Goal: Task Accomplishment & Management: Use online tool/utility

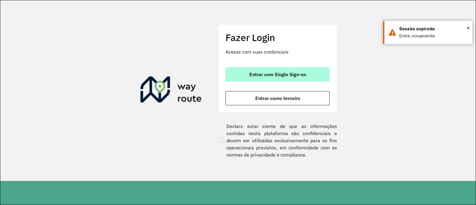
click at [268, 73] on span "Entrar com Single Sign-on" at bounding box center [277, 74] width 57 height 5
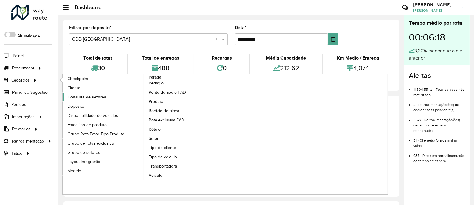
click at [88, 96] on span "Consulta de setores" at bounding box center [87, 97] width 39 height 6
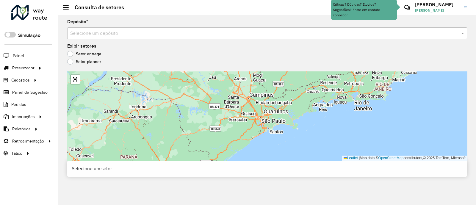
click at [101, 32] on input "text" at bounding box center [261, 33] width 382 height 7
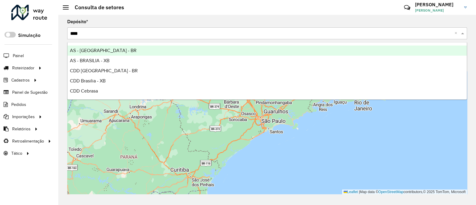
type input "*****"
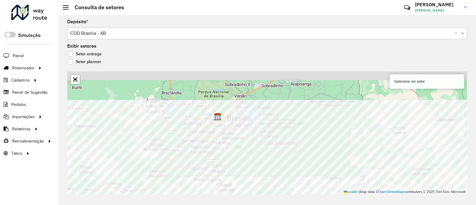
click at [234, 205] on html "Aguarde... Pop-up bloqueado! Seu navegador bloqueou automáticamente a abertura …" at bounding box center [238, 102] width 476 height 205
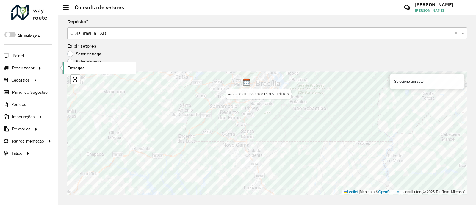
click at [91, 68] on link "Entregas" at bounding box center [99, 68] width 73 height 12
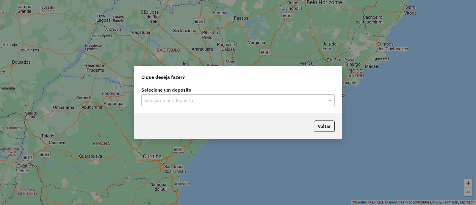
click at [208, 101] on input "text" at bounding box center [231, 100] width 175 height 7
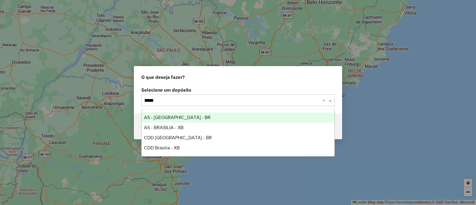
type input "******"
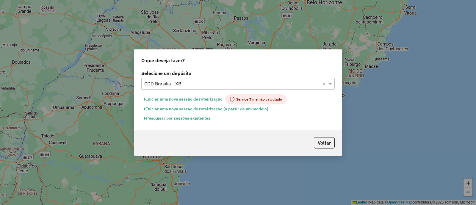
click at [186, 117] on button "Pesquisar por sessões existentes" at bounding box center [177, 118] width 72 height 9
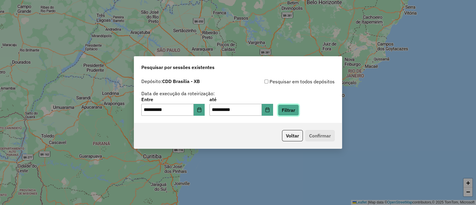
click at [299, 113] on button "Filtrar" at bounding box center [288, 109] width 21 height 11
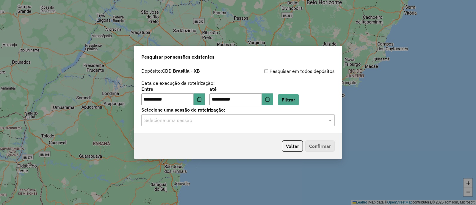
click at [204, 121] on input "text" at bounding box center [231, 120] width 175 height 7
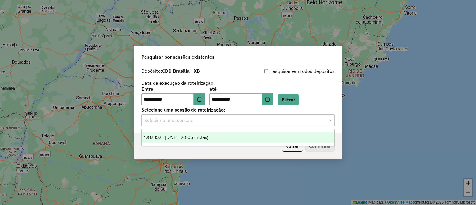
click at [201, 136] on span "1287852 - 03/10/2025 20:05 (Rotas)" at bounding box center [176, 137] width 64 height 5
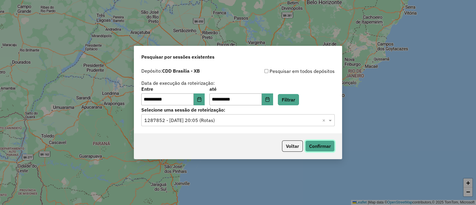
click at [322, 143] on button "Confirmar" at bounding box center [319, 145] width 29 height 11
click at [270, 101] on icon "Choose Date" at bounding box center [267, 99] width 5 height 5
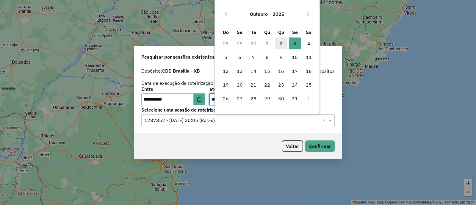
click at [281, 41] on span "2" at bounding box center [281, 43] width 12 height 12
type input "**********"
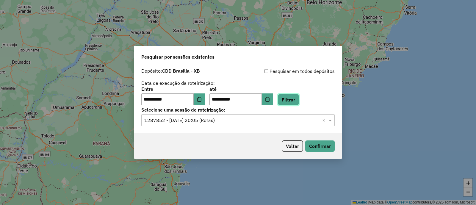
click at [297, 97] on button "Filtrar" at bounding box center [288, 99] width 21 height 11
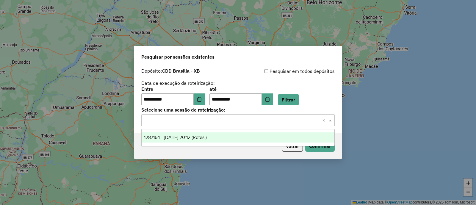
click at [221, 120] on input "text" at bounding box center [231, 120] width 175 height 7
click at [223, 137] on div "1287164 - 02/10/2025 20:12 (Rotas )" at bounding box center [238, 137] width 193 height 10
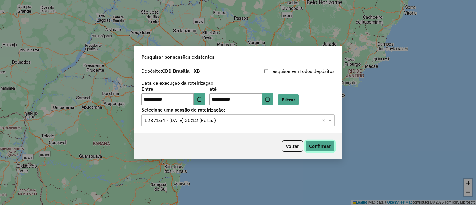
click at [323, 146] on button "Confirmar" at bounding box center [319, 145] width 29 height 11
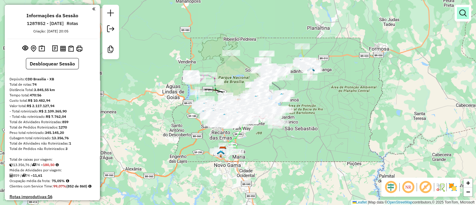
click at [461, 10] on em at bounding box center [462, 13] width 7 height 7
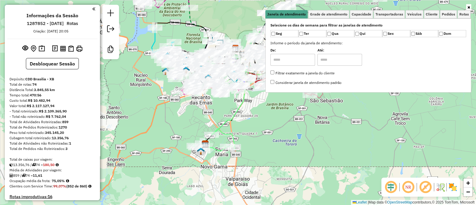
click at [265, 135] on div "Janela de atendimento Grade de atendimento Capacidade Transportadoras Veículos …" at bounding box center [238, 102] width 476 height 205
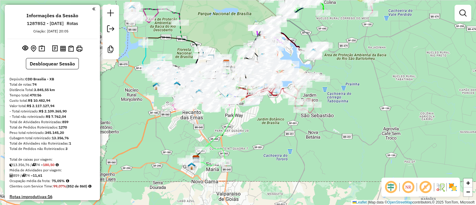
drag, startPoint x: 328, startPoint y: 139, endPoint x: 324, endPoint y: 147, distance: 8.8
click at [324, 147] on div "Janela de atendimento Grade de atendimento Capacidade Transportadoras Veículos …" at bounding box center [238, 102] width 476 height 205
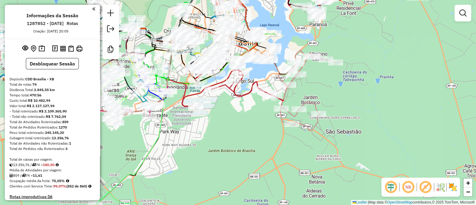
click at [388, 188] on em at bounding box center [391, 187] width 14 height 14
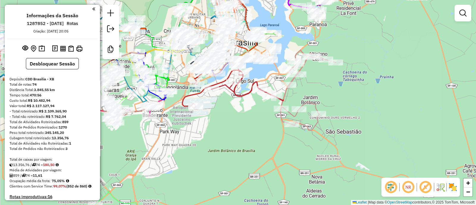
click at [423, 186] on em at bounding box center [425, 187] width 14 height 14
click at [455, 186] on img at bounding box center [453, 187] width 10 height 10
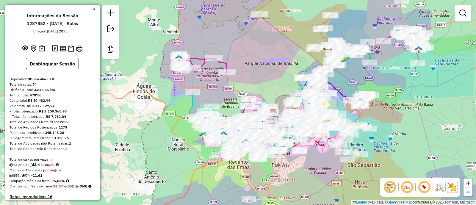
drag, startPoint x: 283, startPoint y: 184, endPoint x: 239, endPoint y: 151, distance: 54.1
click at [238, 154] on div "Janela de atendimento Grade de atendimento Capacidade Transportadoras Veículos …" at bounding box center [238, 102] width 476 height 205
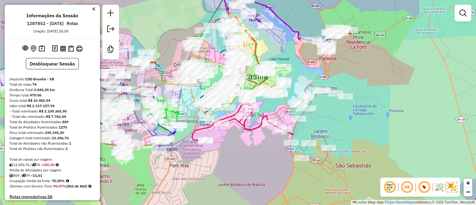
drag, startPoint x: 315, startPoint y: 160, endPoint x: 333, endPoint y: 140, distance: 27.4
select select "**********"
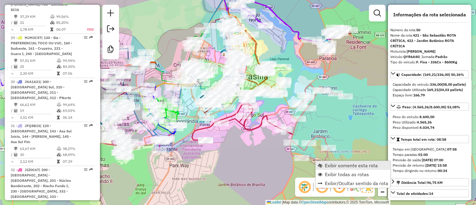
scroll to position [1996, 0]
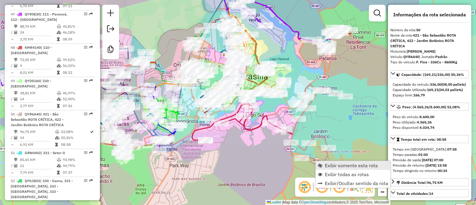
click at [344, 167] on span "Exibir somente esta rota" at bounding box center [351, 165] width 53 height 5
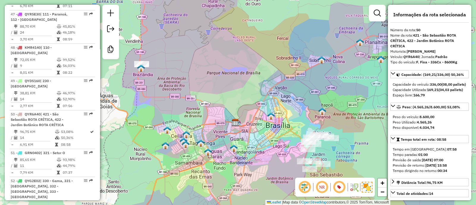
drag, startPoint x: 320, startPoint y: 185, endPoint x: 316, endPoint y: 179, distance: 7.5
click at [320, 185] on em at bounding box center [322, 187] width 14 height 14
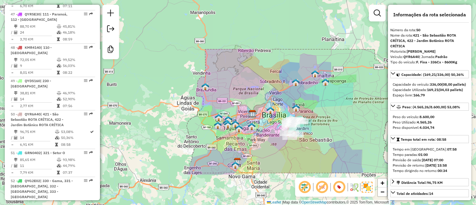
click at [325, 123] on div "Janela de atendimento Grade de atendimento Capacidade Transportadoras Veículos …" at bounding box center [238, 102] width 476 height 205
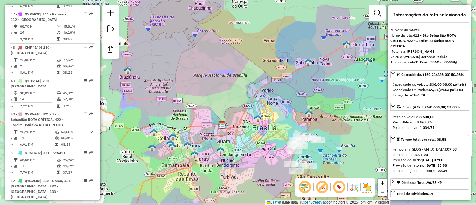
drag, startPoint x: 310, startPoint y: 85, endPoint x: 342, endPoint y: 75, distance: 34.3
click at [341, 67] on div "Janela de atendimento Grade de atendimento Capacidade Transportadoras Veículos …" at bounding box center [238, 102] width 476 height 205
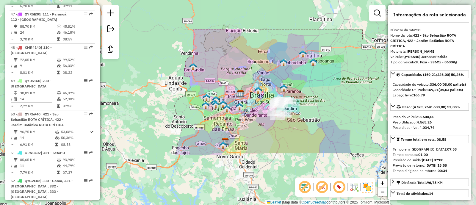
drag, startPoint x: 280, startPoint y: 138, endPoint x: 245, endPoint y: 124, distance: 37.4
click at [251, 131] on div "Janela de atendimento Grade de atendimento Capacidade Transportadoras Veículos …" at bounding box center [238, 102] width 476 height 205
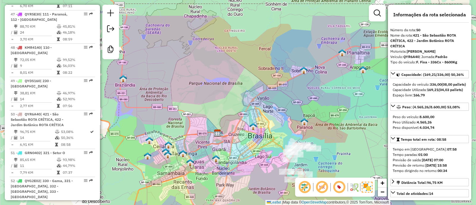
drag, startPoint x: 266, startPoint y: 83, endPoint x: 235, endPoint y: 110, distance: 40.9
click at [235, 110] on div "Janela de atendimento Grade de atendimento Capacidade Transportadoras Veículos …" at bounding box center [238, 102] width 476 height 205
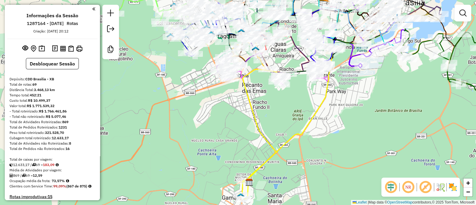
click at [254, 115] on icon at bounding box center [262, 134] width 46 height 131
select select "**********"
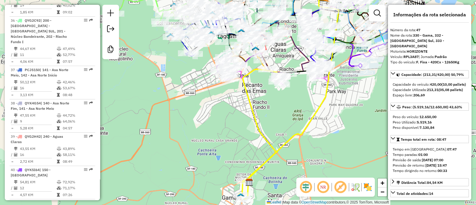
scroll to position [1928, 0]
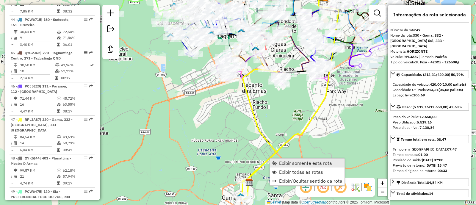
click at [293, 164] on span "Exibir somente esta rota" at bounding box center [305, 163] width 53 height 5
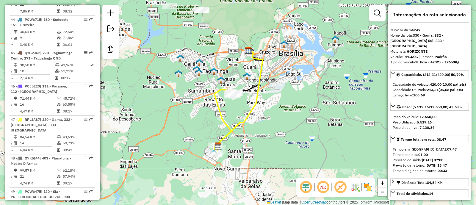
click at [307, 185] on em at bounding box center [306, 187] width 14 height 14
click at [370, 187] on img at bounding box center [368, 187] width 10 height 10
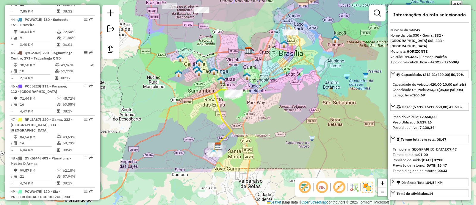
click at [324, 186] on em at bounding box center [322, 187] width 14 height 14
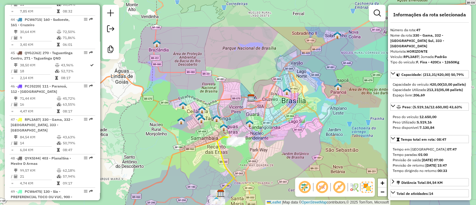
drag, startPoint x: 301, startPoint y: 144, endPoint x: 294, endPoint y: 181, distance: 37.3
click at [294, 181] on div "Janela de atendimento Grade de atendimento Capacidade Transportadoras Veículos …" at bounding box center [238, 102] width 476 height 205
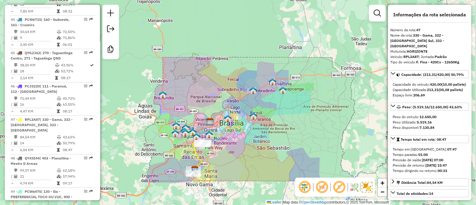
drag, startPoint x: 297, startPoint y: 152, endPoint x: 245, endPoint y: 144, distance: 53.6
click at [245, 144] on div "Janela de atendimento Grade de atendimento Capacidade Transportadoras Veículos …" at bounding box center [238, 102] width 476 height 205
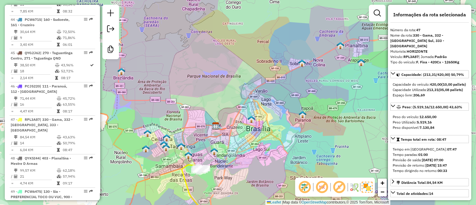
drag, startPoint x: 239, startPoint y: 135, endPoint x: 244, endPoint y: 146, distance: 12.5
click at [244, 146] on div "Janela de atendimento Grade de atendimento Capacidade Transportadoras Veículos …" at bounding box center [238, 102] width 476 height 205
